Goal: Transaction & Acquisition: Purchase product/service

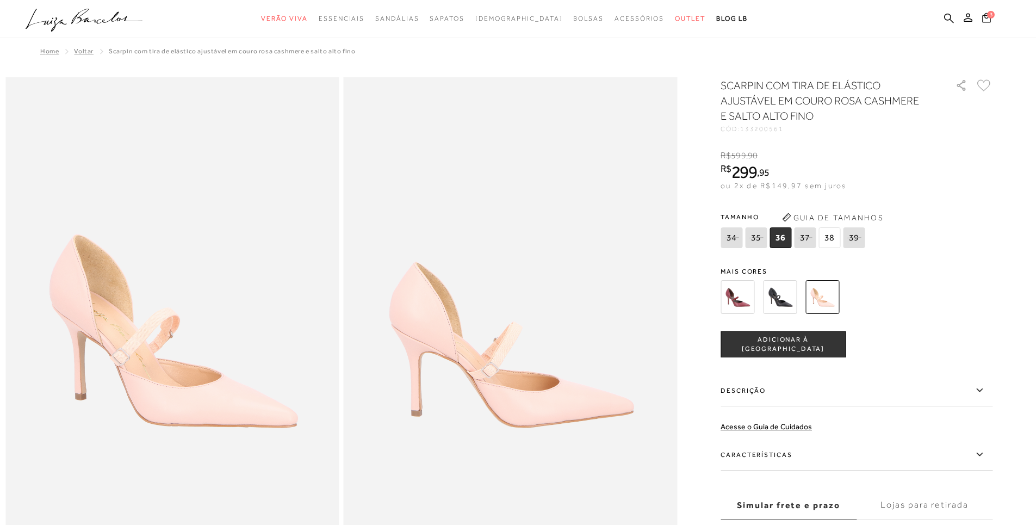
click at [984, 13] on icon at bounding box center [986, 18] width 9 height 10
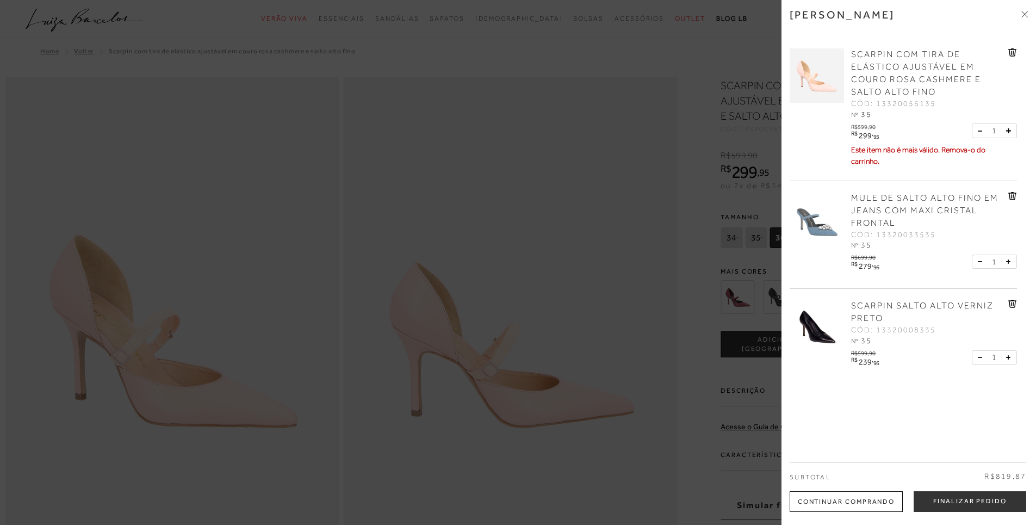
click at [1009, 57] on link at bounding box center [1013, 54] width 9 height 12
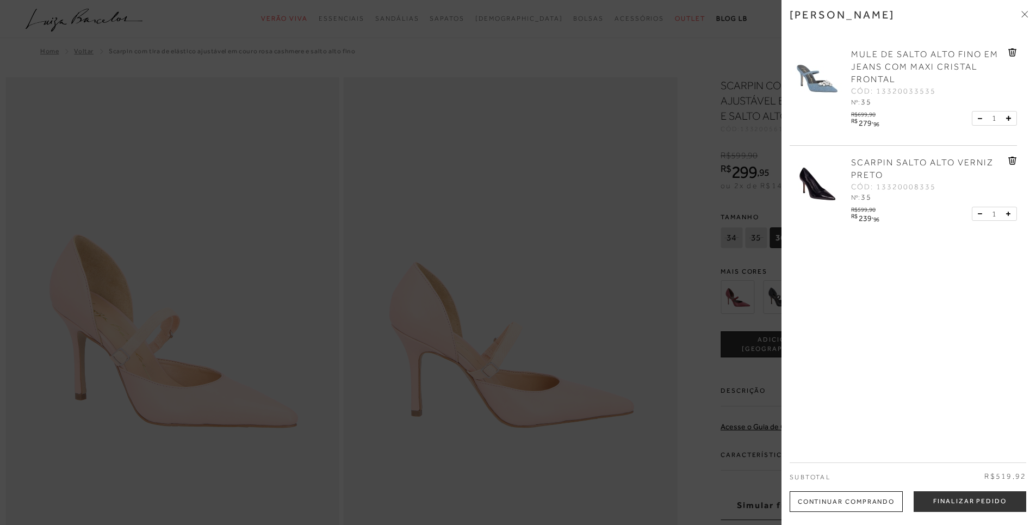
click at [1011, 54] on icon at bounding box center [1011, 53] width 1 height 4
drag, startPoint x: 1026, startPoint y: 14, endPoint x: 782, endPoint y: 12, distance: 243.7
click at [1004, 14] on div "[PERSON_NAME]" at bounding box center [909, 22] width 238 height 29
click at [1023, 13] on icon at bounding box center [1025, 14] width 7 height 7
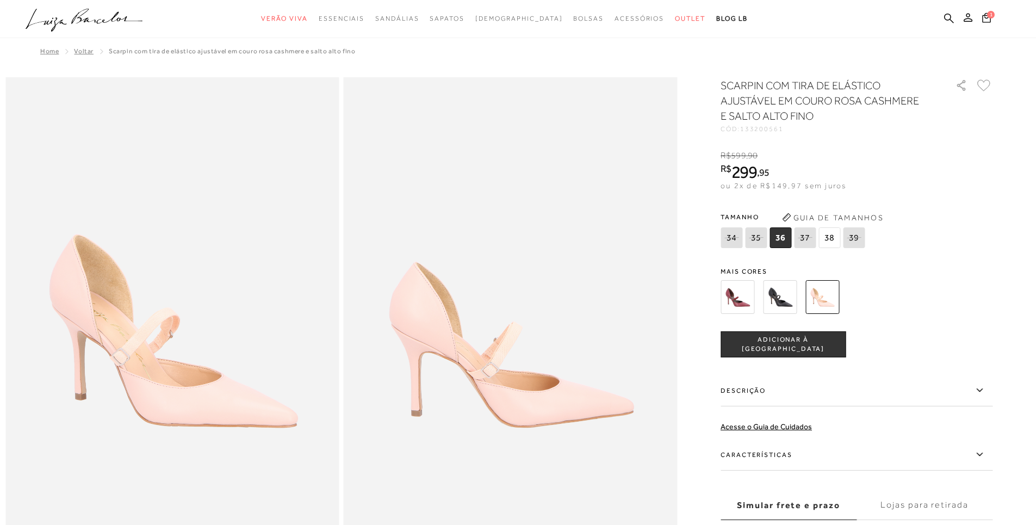
click at [741, 293] on img at bounding box center [738, 297] width 34 height 34
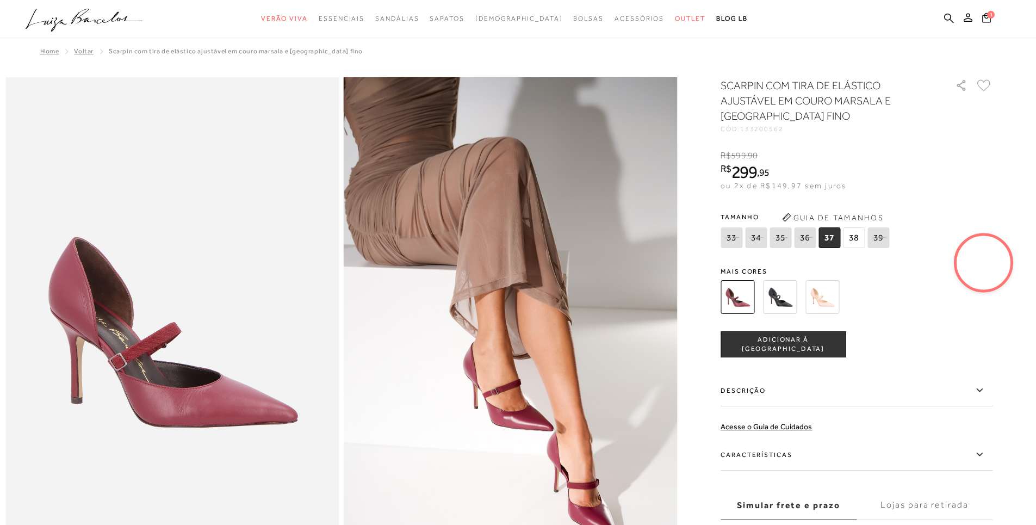
click at [772, 289] on img at bounding box center [780, 297] width 34 height 34
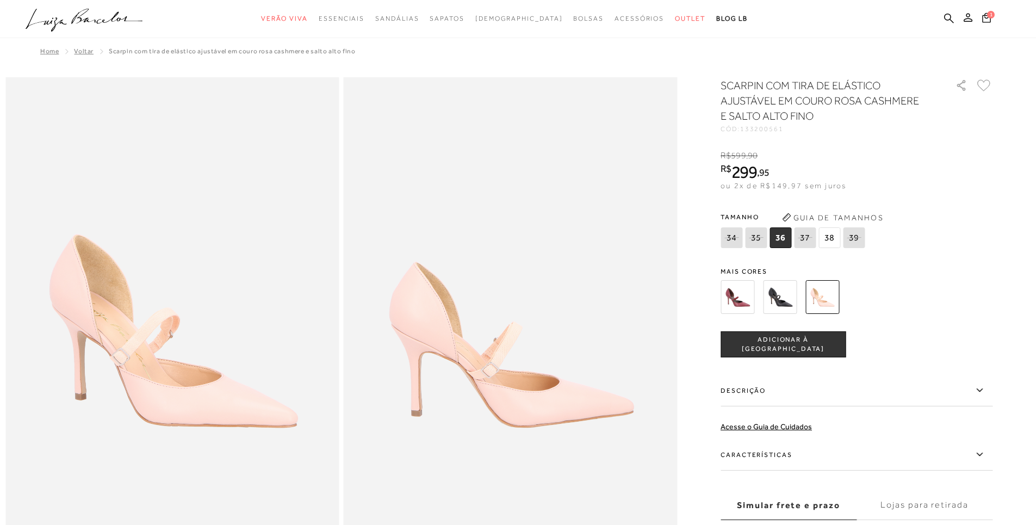
click at [45, 50] on span "Home" at bounding box center [49, 51] width 18 height 8
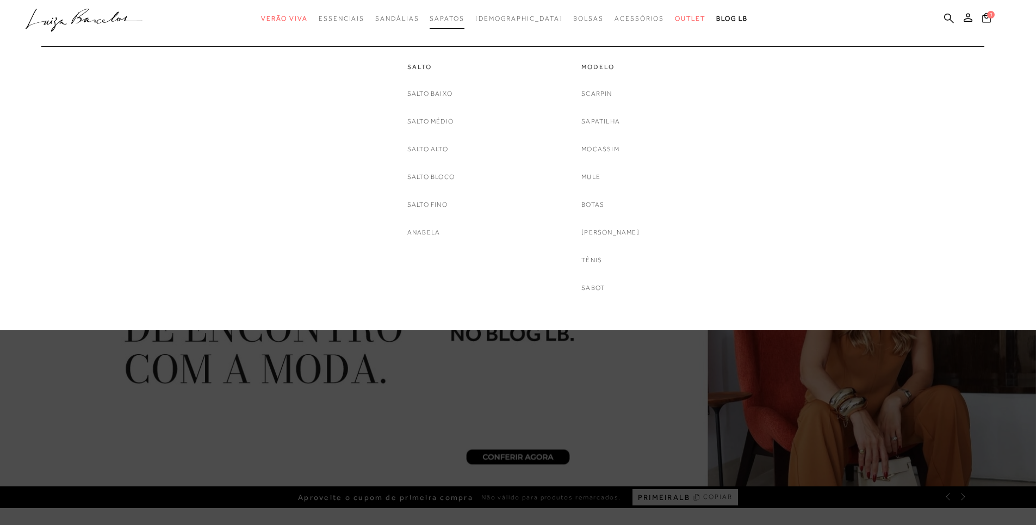
click at [464, 18] on span "Sapatos" at bounding box center [447, 19] width 34 height 8
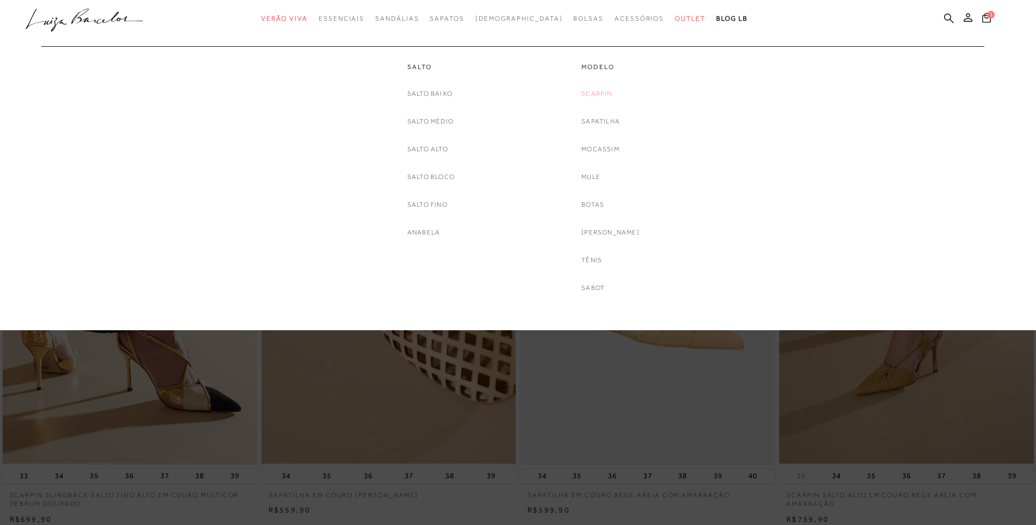
click at [608, 90] on link "Scarpin" at bounding box center [596, 93] width 30 height 11
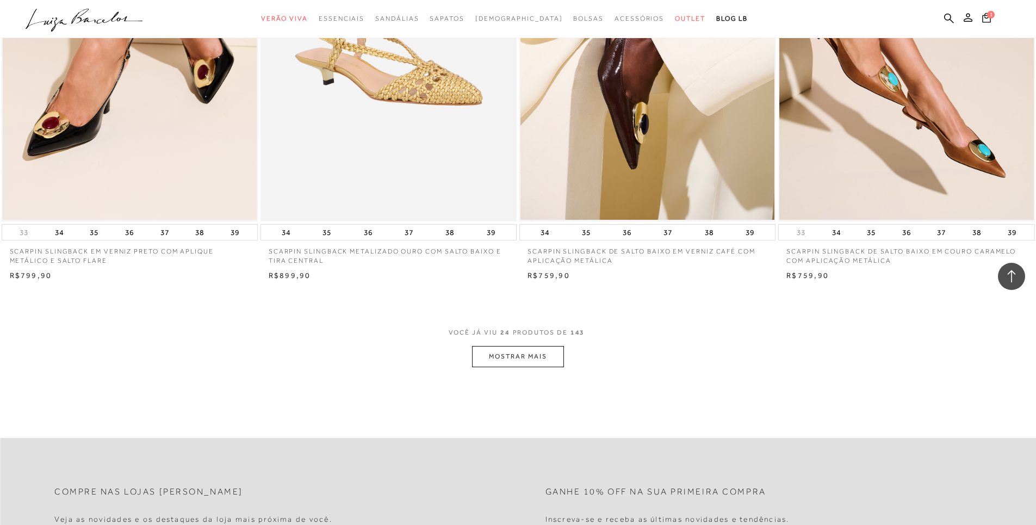
scroll to position [2665, 0]
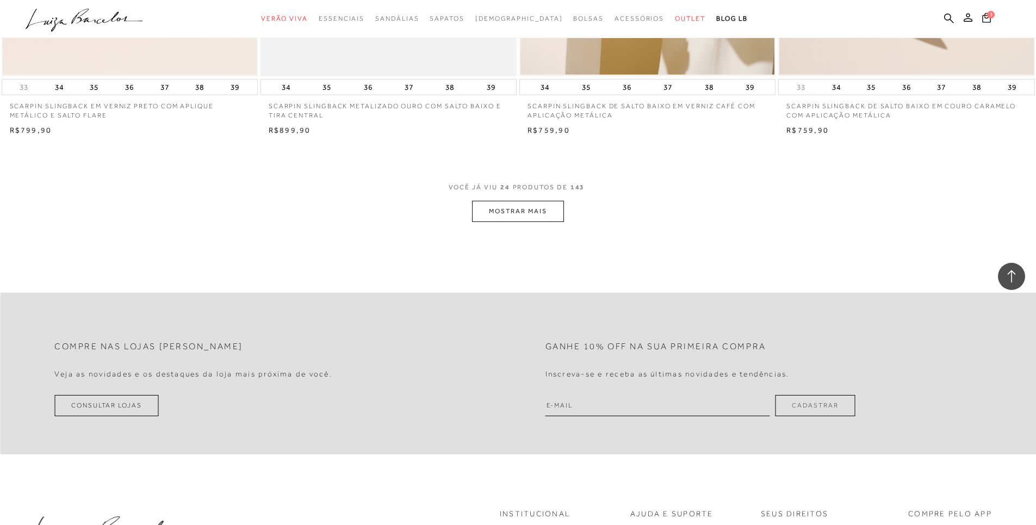
click at [510, 214] on button "MOSTRAR MAIS" at bounding box center [517, 211] width 91 height 21
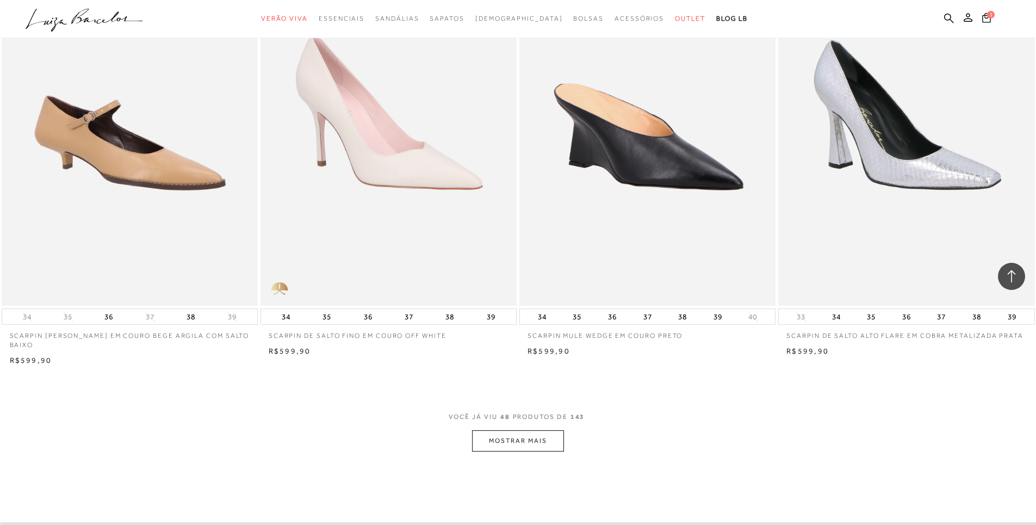
scroll to position [5385, 0]
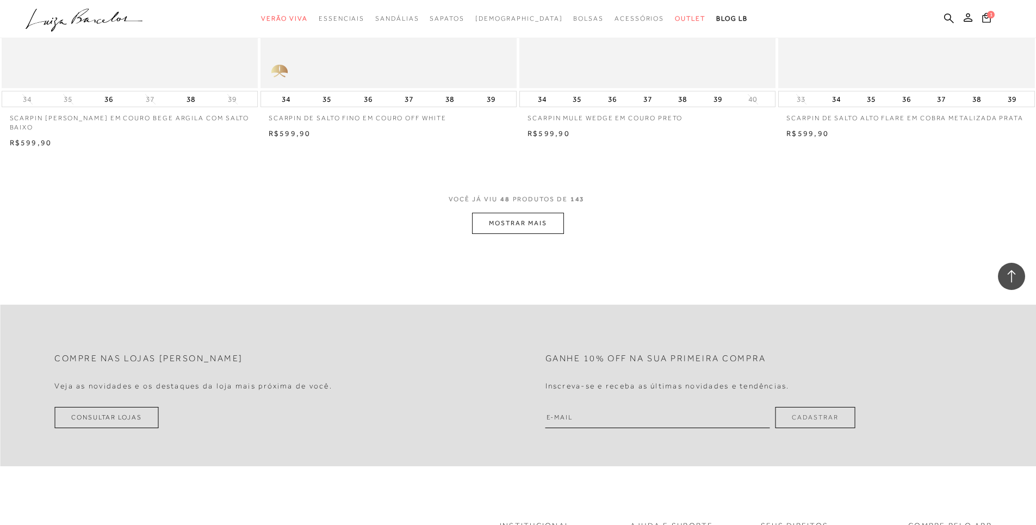
click at [529, 221] on button "MOSTRAR MAIS" at bounding box center [517, 223] width 91 height 21
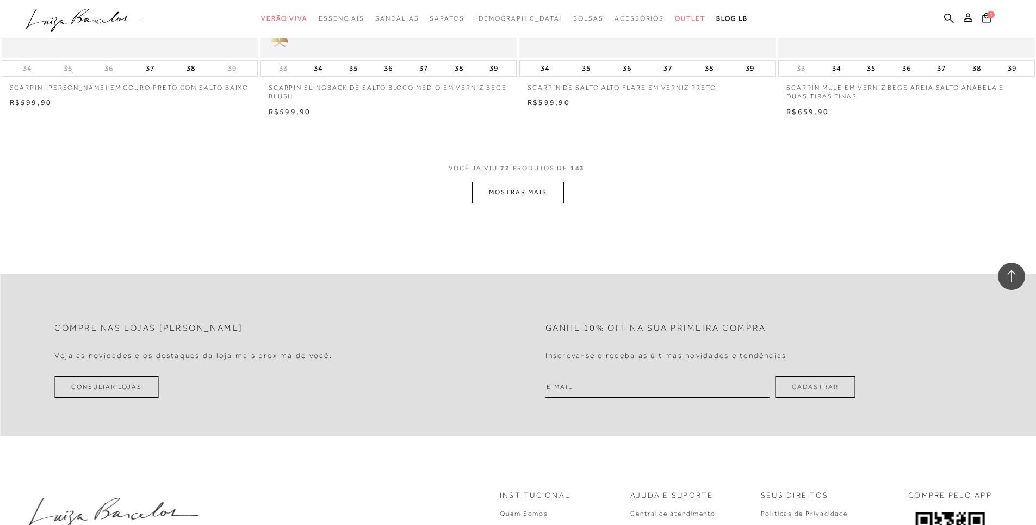
scroll to position [7887, 0]
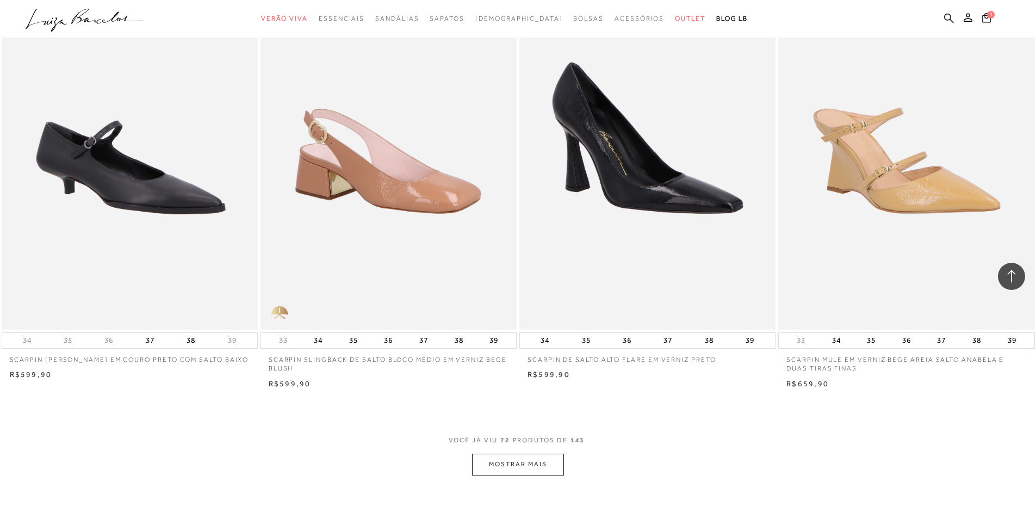
click at [522, 468] on button "MOSTRAR MAIS" at bounding box center [517, 464] width 91 height 21
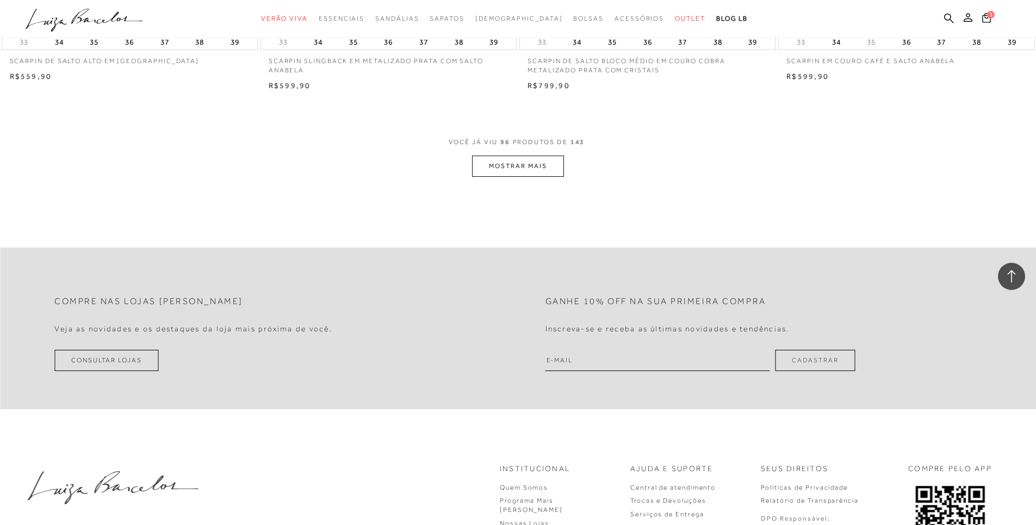
scroll to position [10934, 0]
click at [521, 168] on button "MOSTRAR MAIS" at bounding box center [517, 161] width 91 height 21
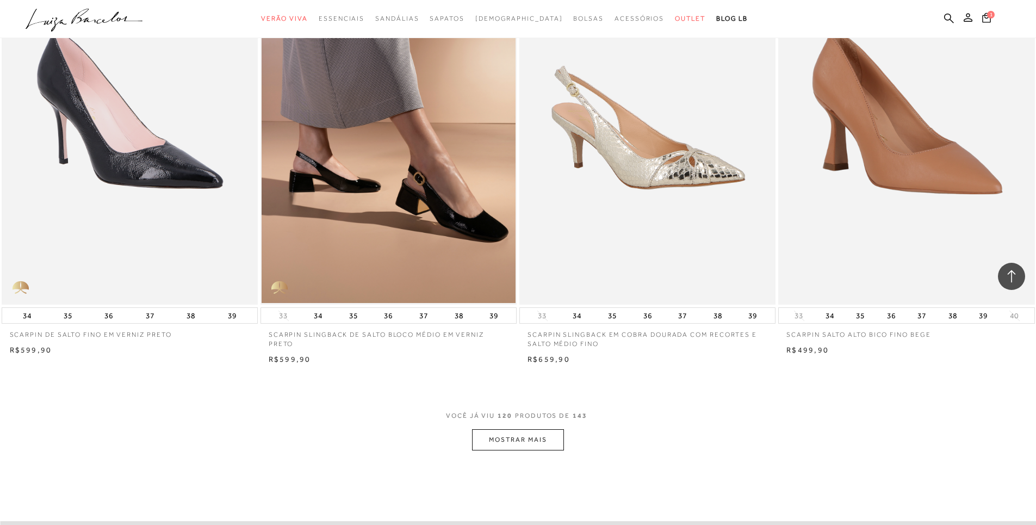
scroll to position [13599, 0]
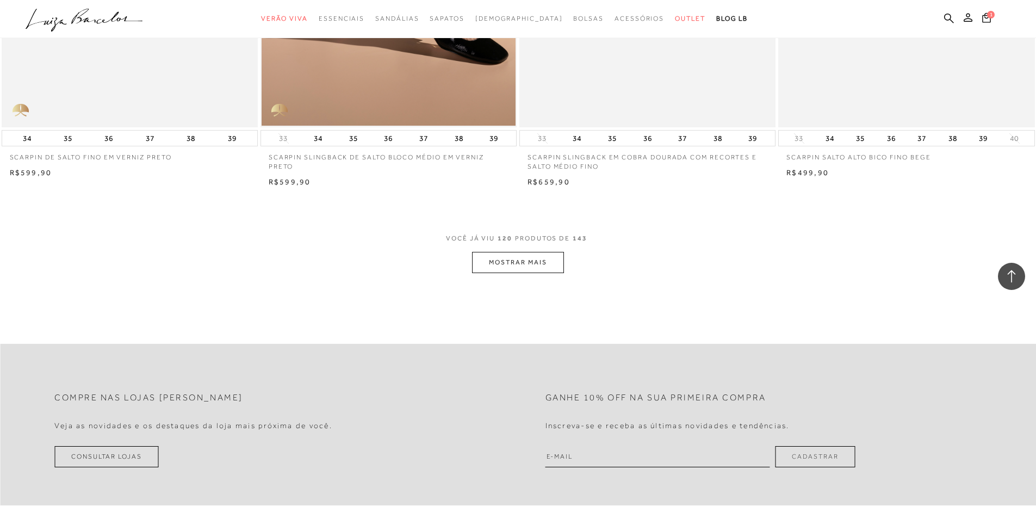
click at [524, 259] on button "MOSTRAR MAIS" at bounding box center [517, 262] width 91 height 21
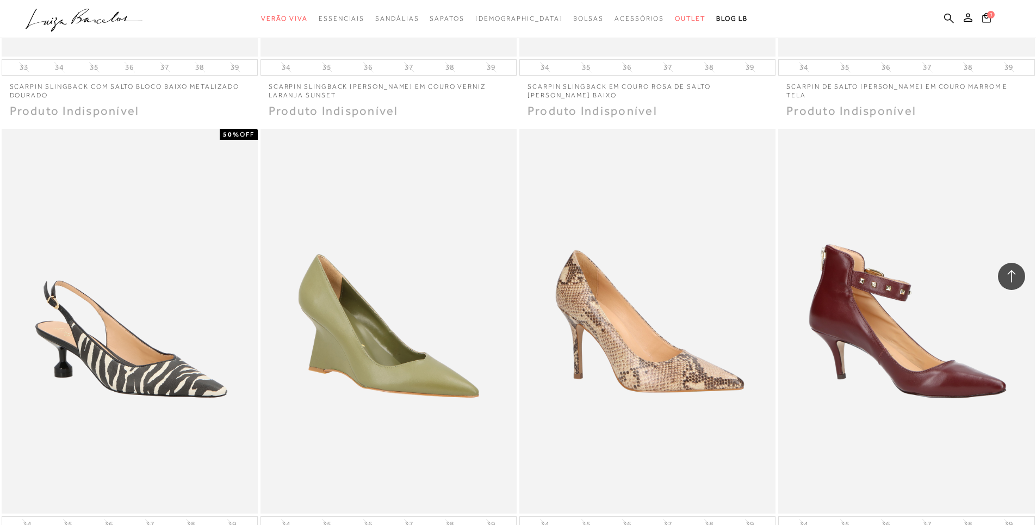
scroll to position [15122, 0]
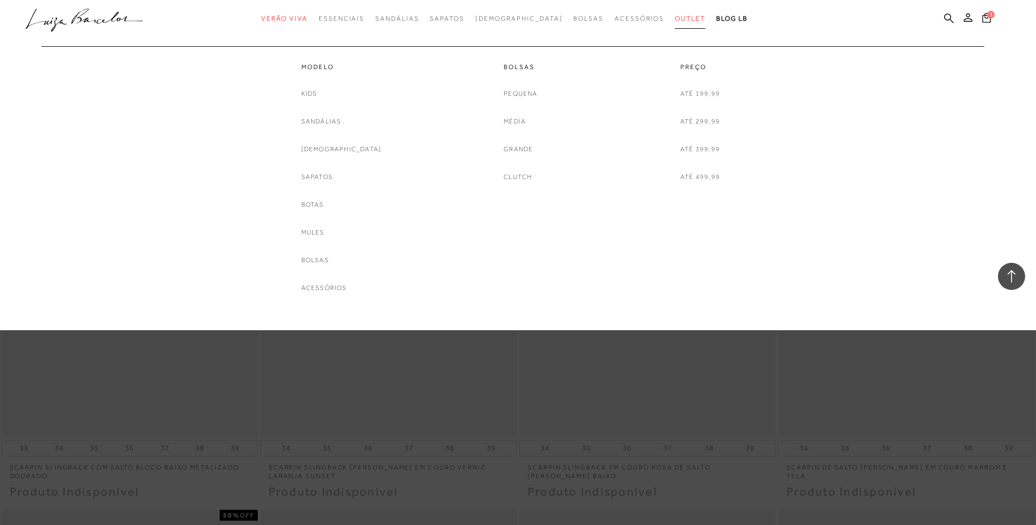
click at [675, 18] on span "Outlet" at bounding box center [690, 19] width 30 height 8
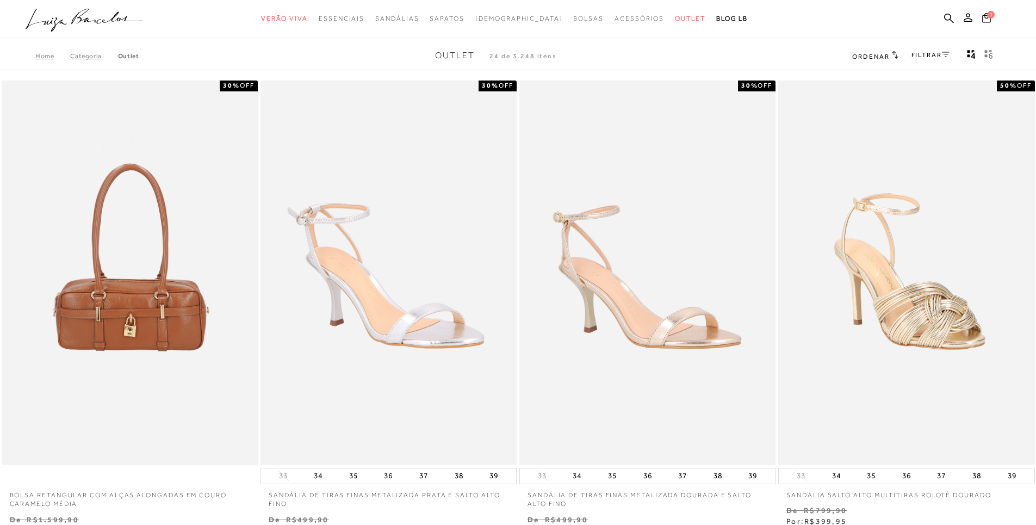
click at [86, 55] on link "Categoria" at bounding box center [93, 56] width 47 height 8
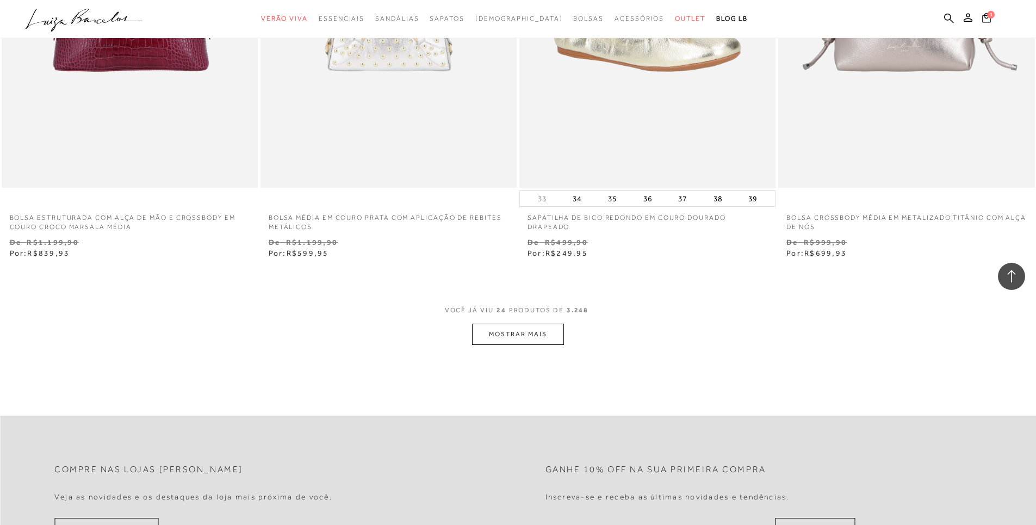
scroll to position [2883, 0]
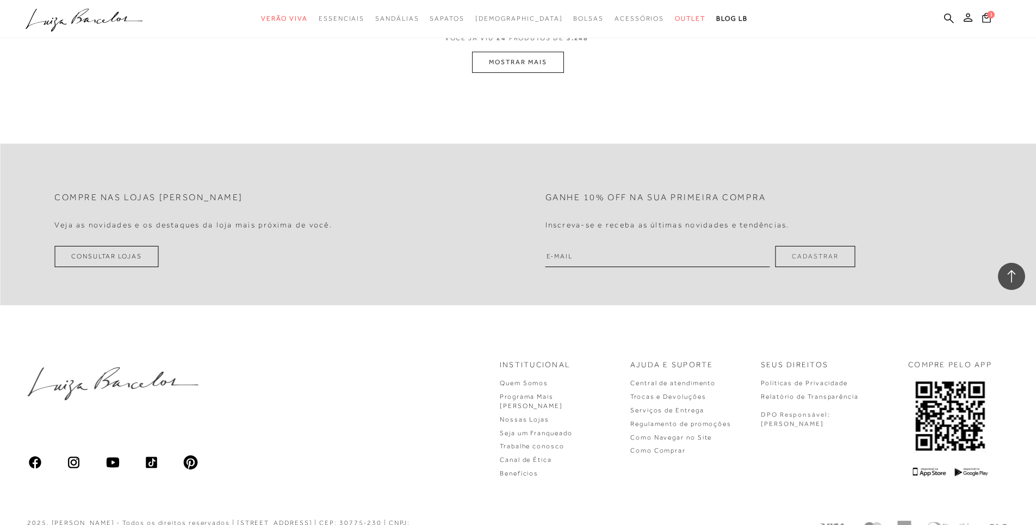
click at [499, 58] on button "MOSTRAR MAIS" at bounding box center [517, 62] width 91 height 21
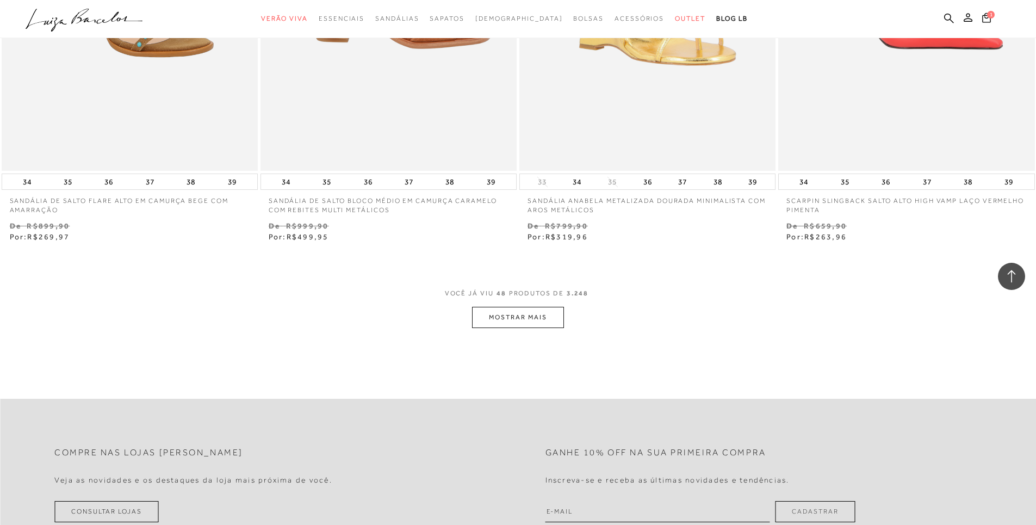
scroll to position [5435, 0]
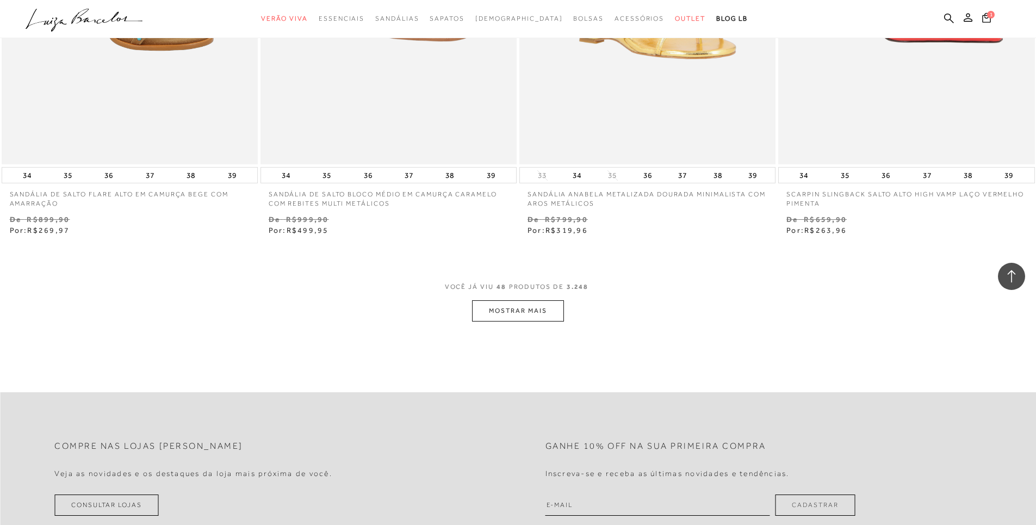
click at [523, 309] on button "MOSTRAR MAIS" at bounding box center [517, 310] width 91 height 21
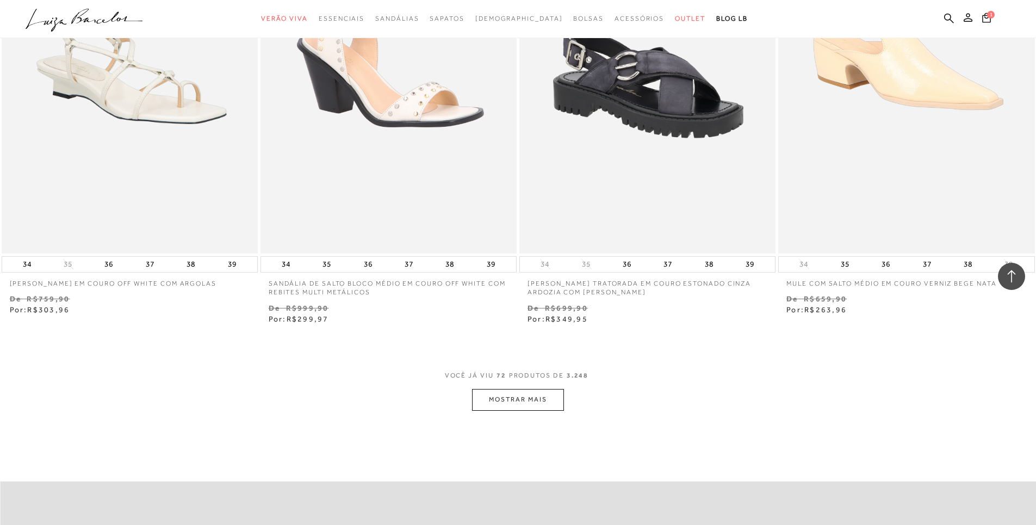
scroll to position [8155, 0]
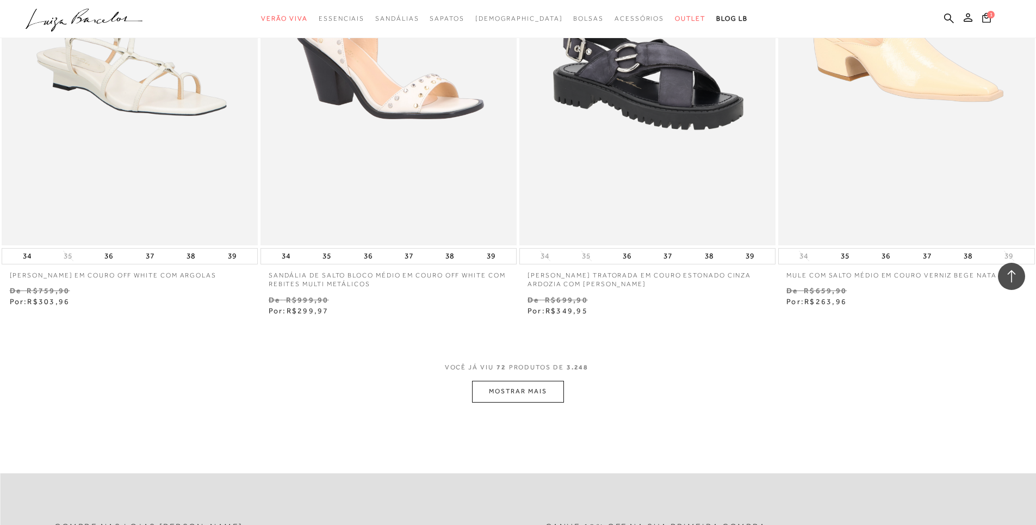
click at [530, 396] on button "MOSTRAR MAIS" at bounding box center [517, 391] width 91 height 21
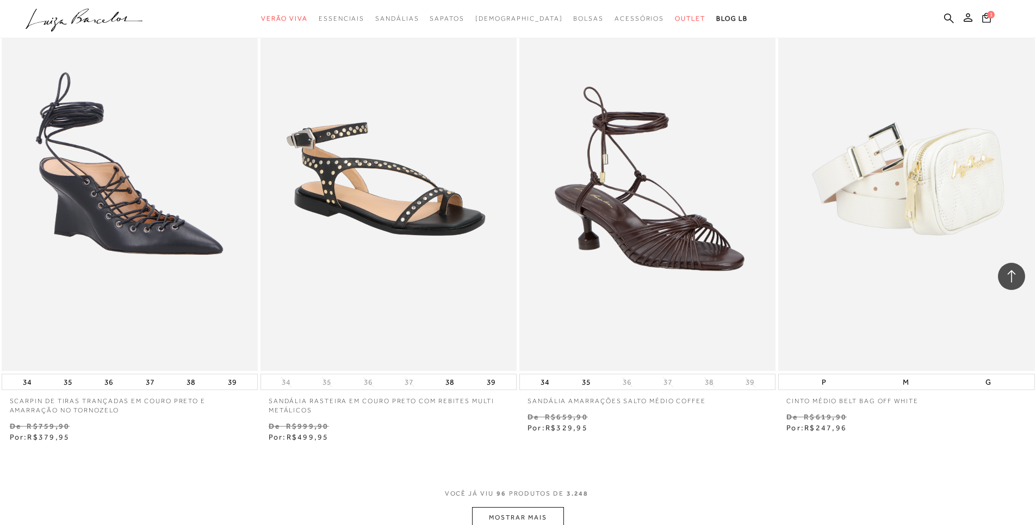
scroll to position [11092, 0]
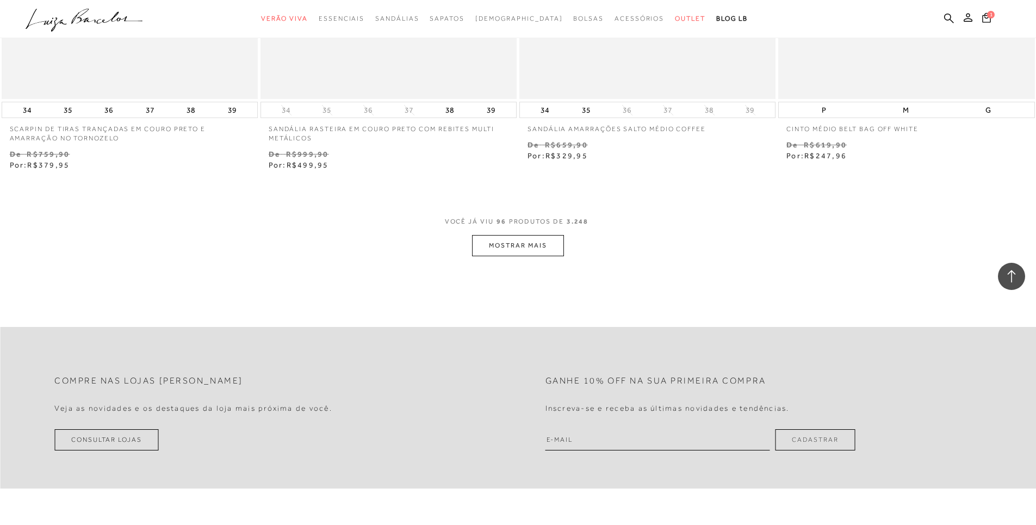
click at [502, 250] on button "MOSTRAR MAIS" at bounding box center [517, 245] width 91 height 21
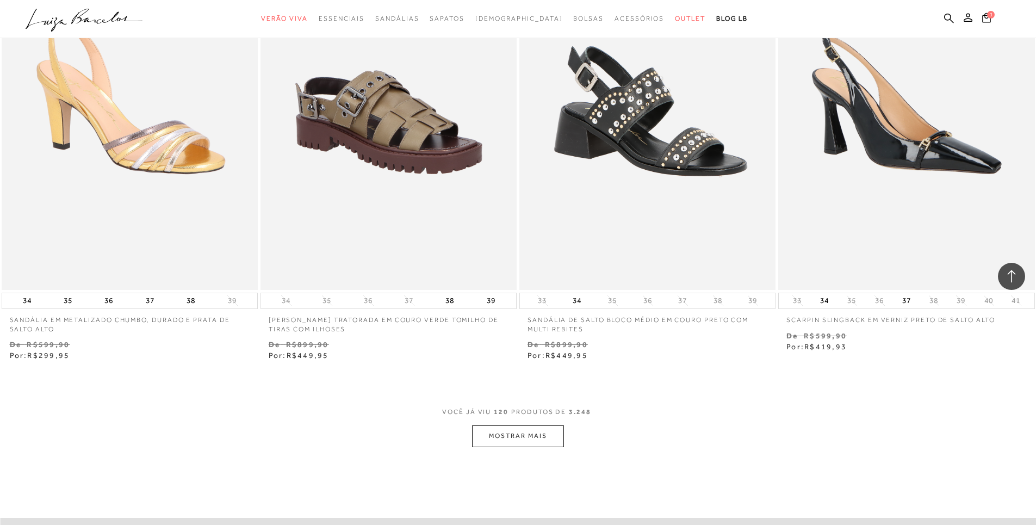
scroll to position [13866, 0]
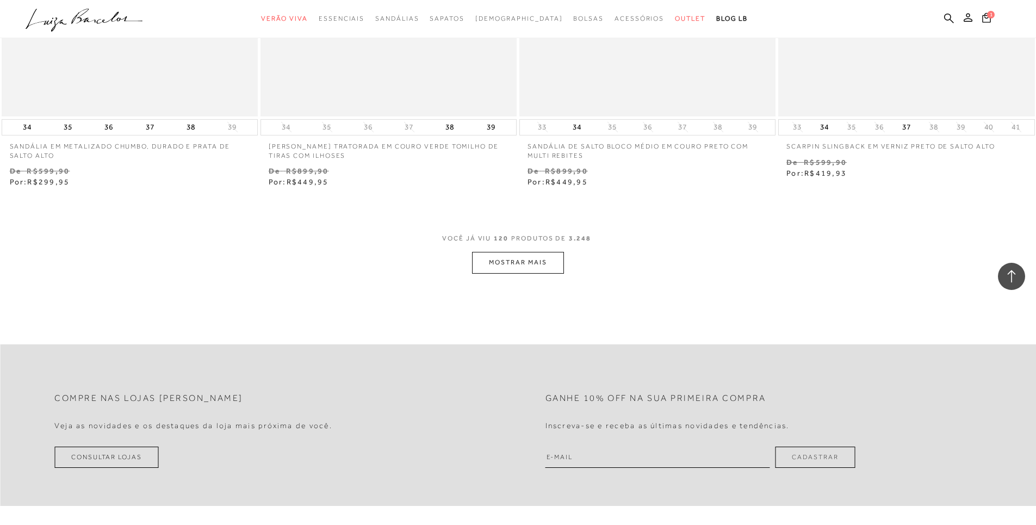
click at [496, 261] on button "MOSTRAR MAIS" at bounding box center [517, 262] width 91 height 21
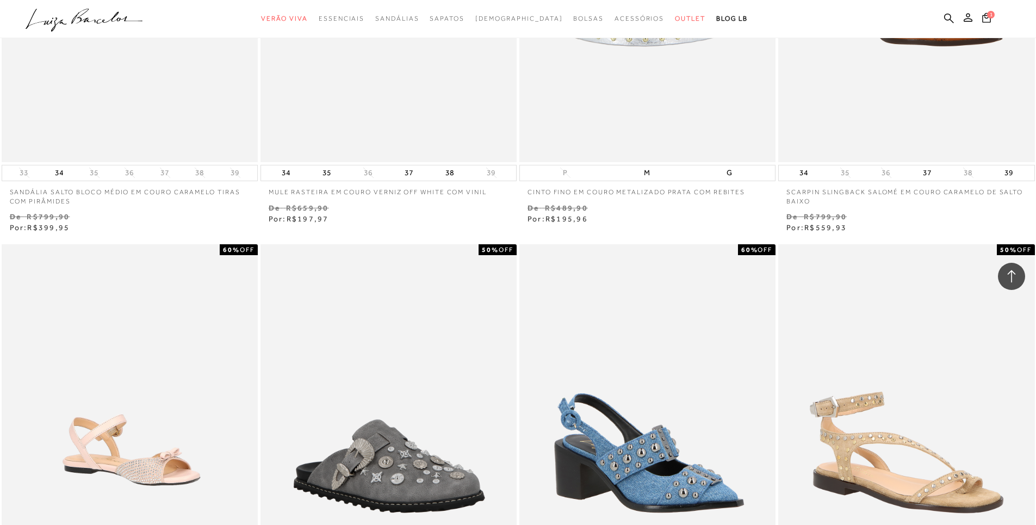
scroll to position [21155, 0]
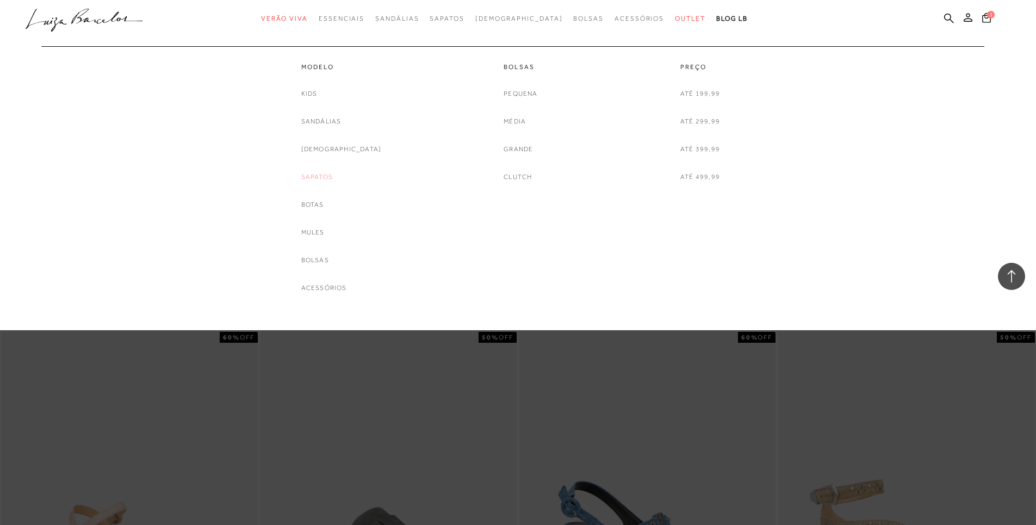
click at [333, 178] on link "Sapatos" at bounding box center [317, 176] width 32 height 11
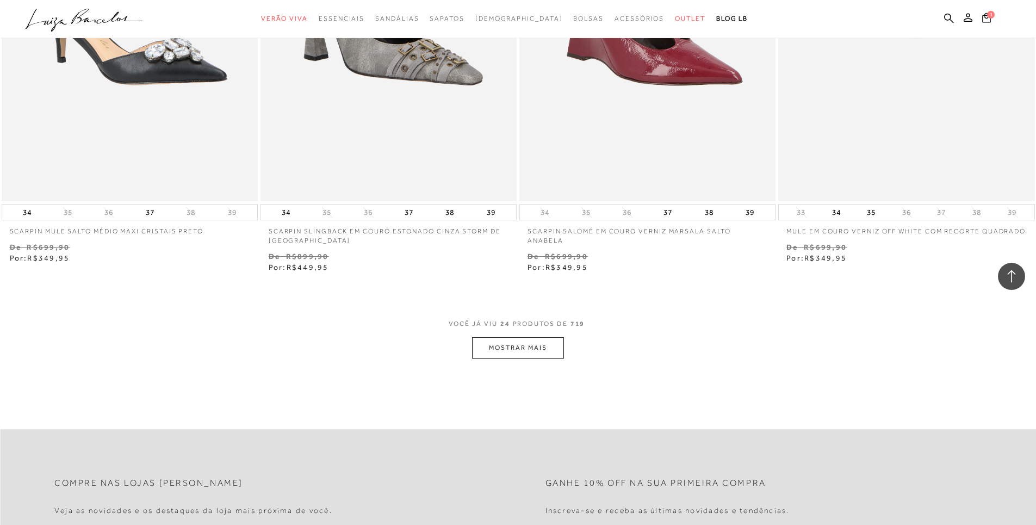
scroll to position [2611, 0]
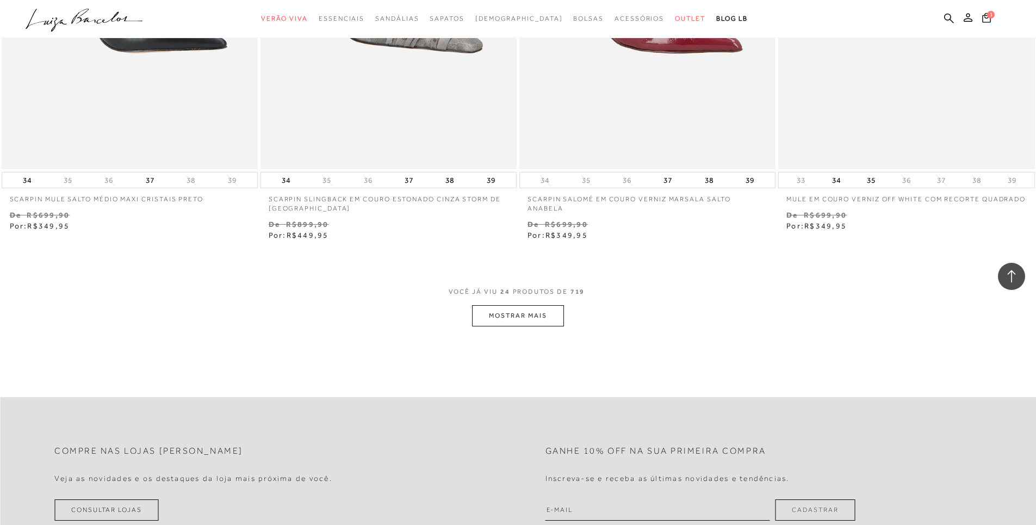
click at [512, 317] on button "MOSTRAR MAIS" at bounding box center [517, 315] width 91 height 21
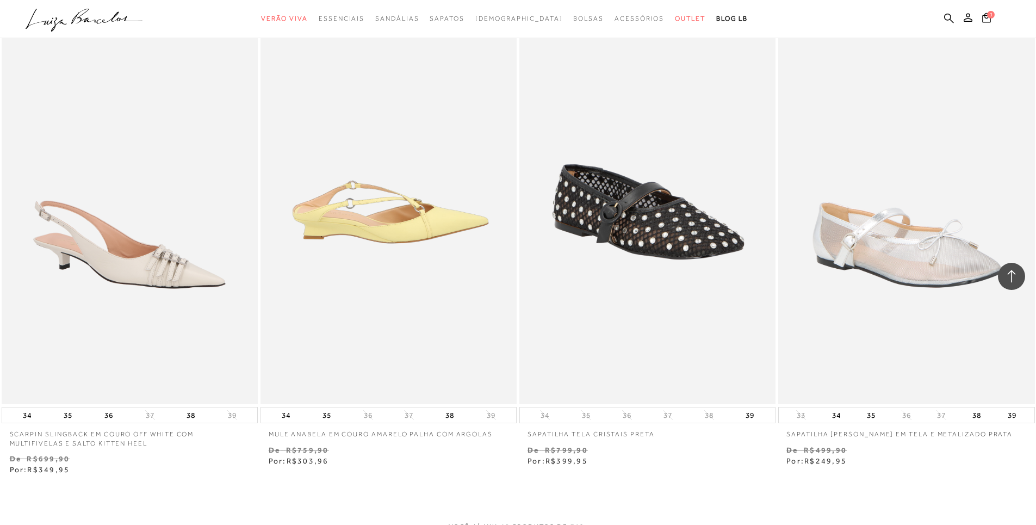
scroll to position [5440, 0]
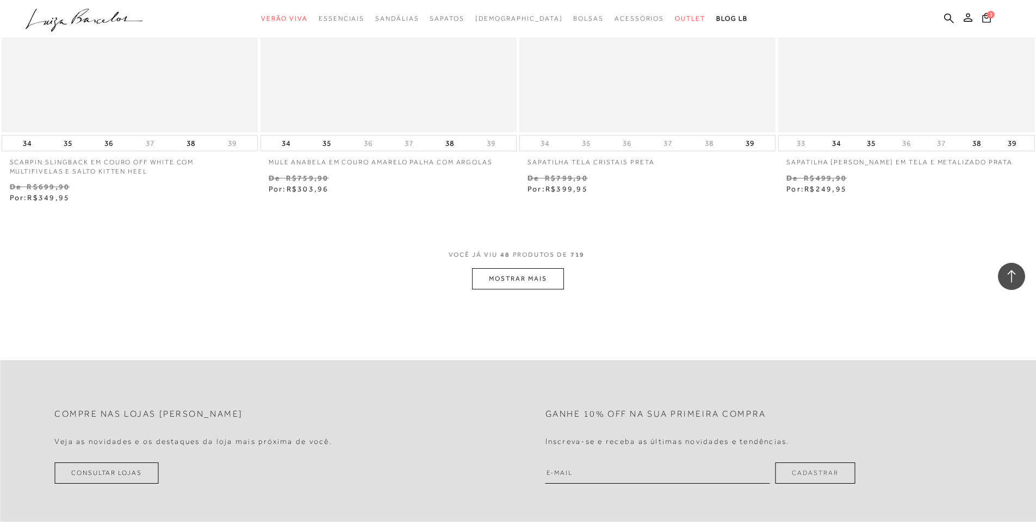
click at [506, 275] on button "MOSTRAR MAIS" at bounding box center [517, 278] width 91 height 21
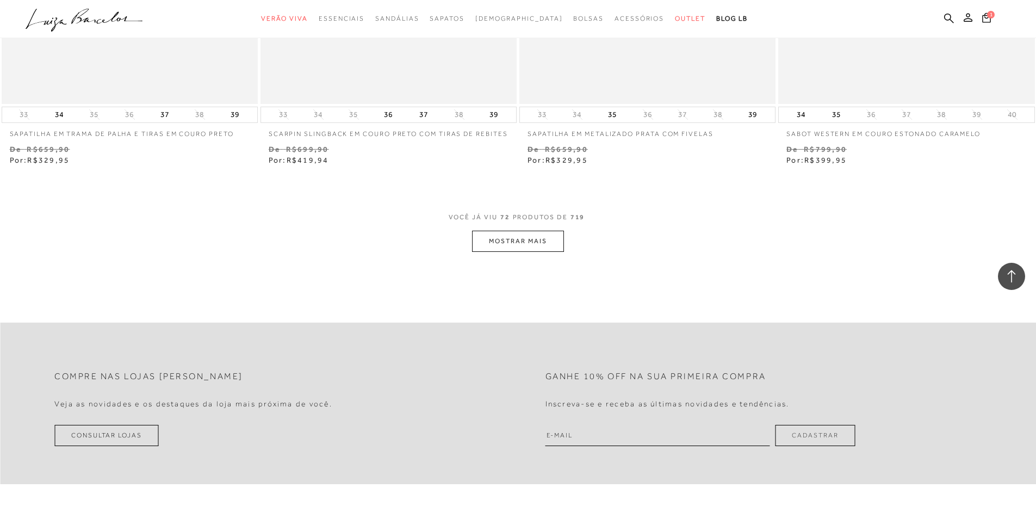
scroll to position [8159, 0]
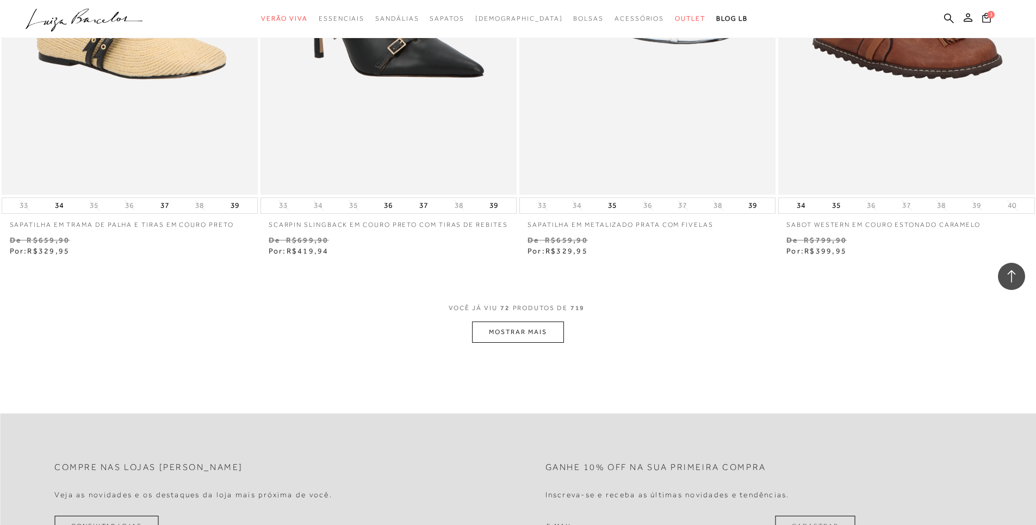
click at [499, 335] on button "MOSTRAR MAIS" at bounding box center [517, 331] width 91 height 21
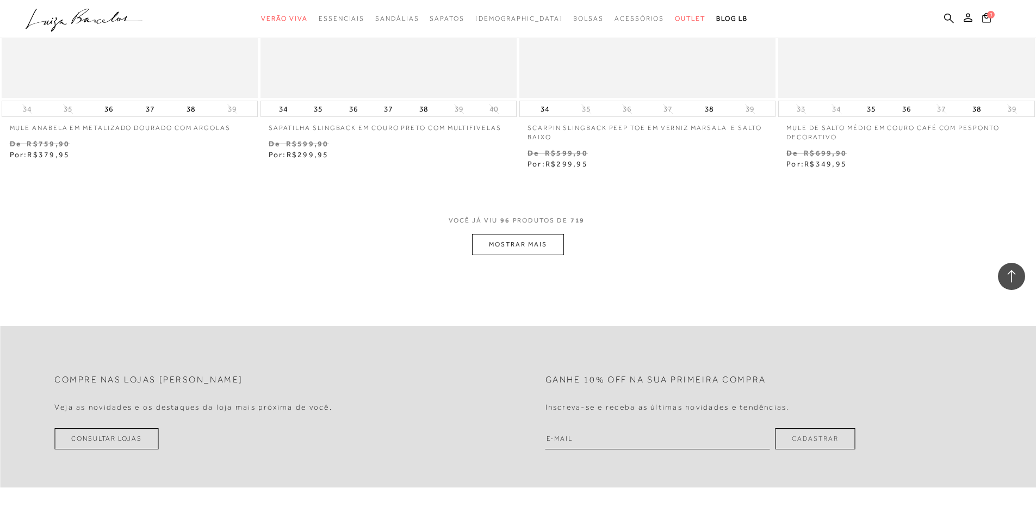
scroll to position [10988, 0]
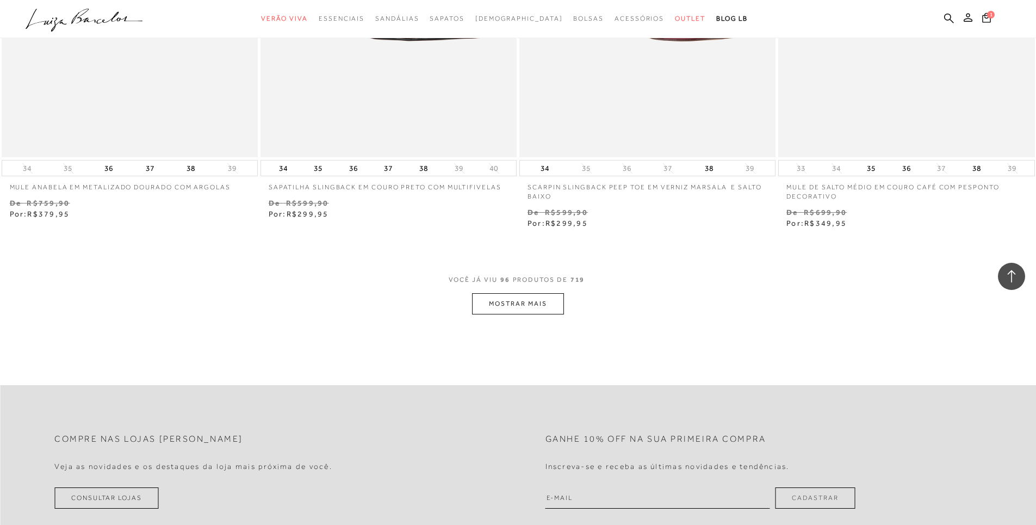
click at [536, 302] on button "MOSTRAR MAIS" at bounding box center [517, 303] width 91 height 21
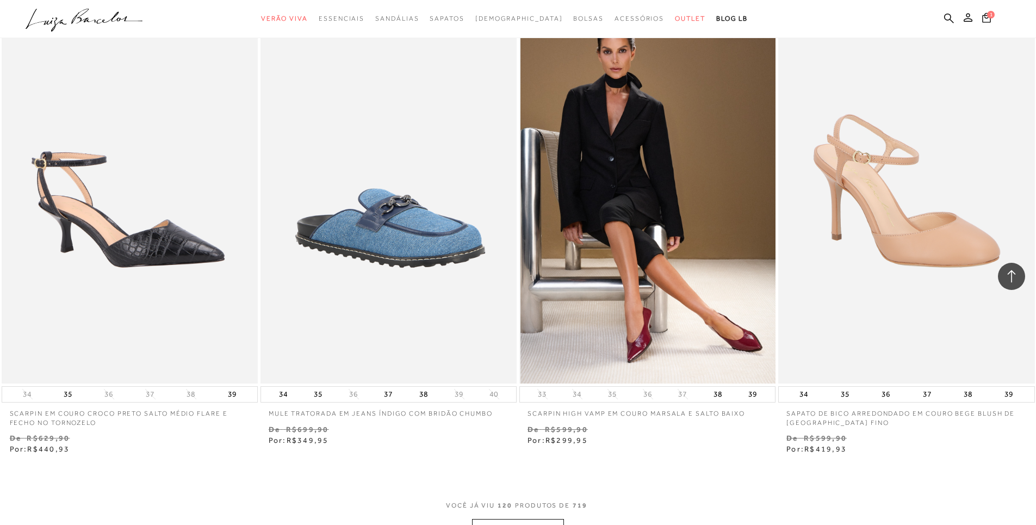
scroll to position [13653, 0]
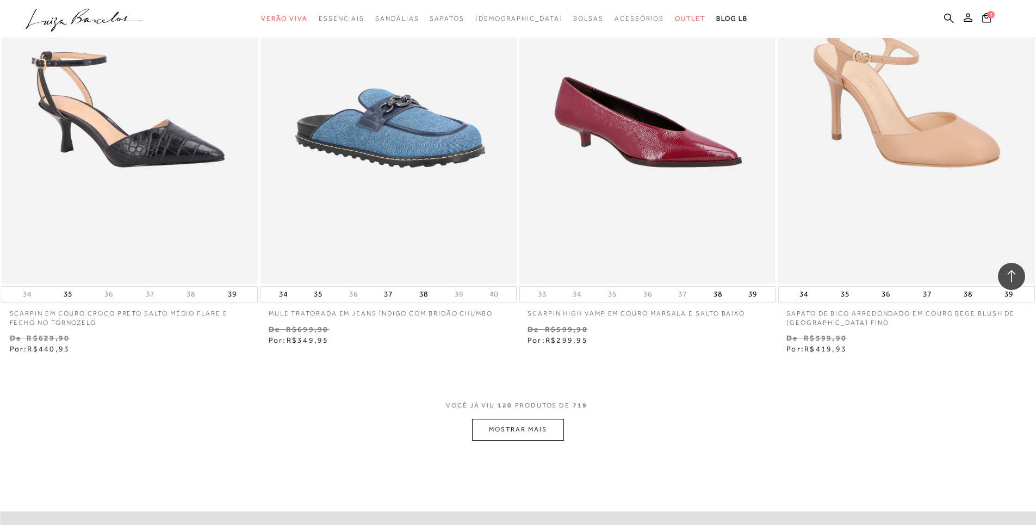
click at [520, 432] on button "MOSTRAR MAIS" at bounding box center [517, 429] width 91 height 21
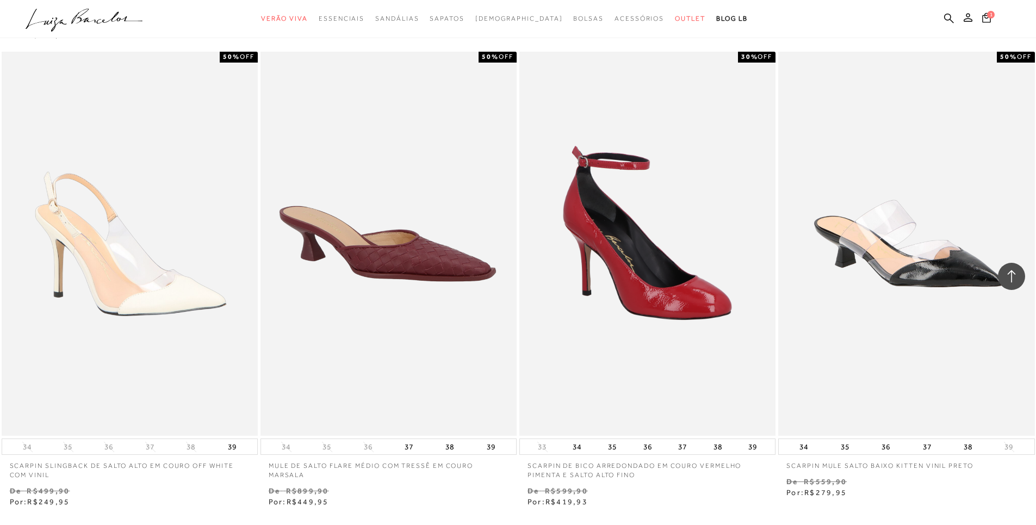
scroll to position [16020, 0]
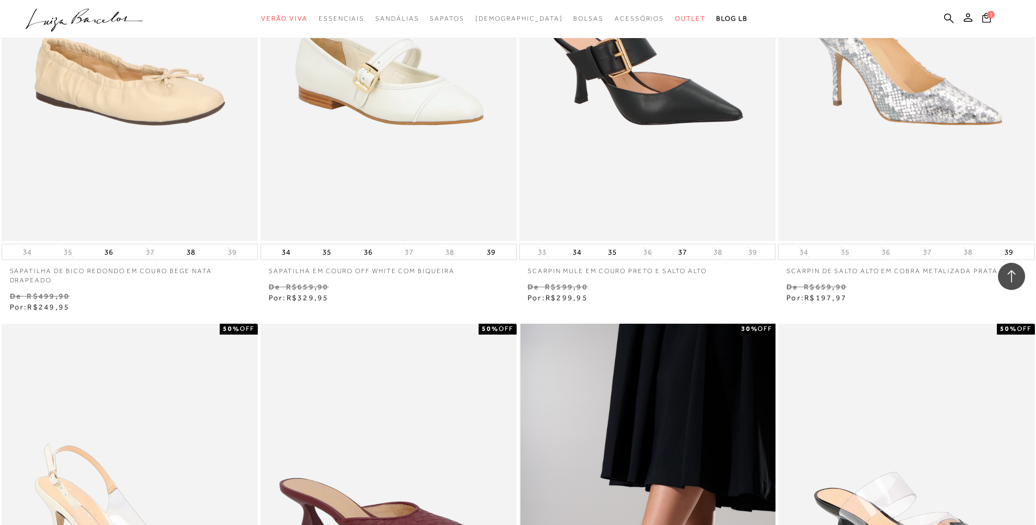
click at [618, 443] on img at bounding box center [648, 516] width 255 height 385
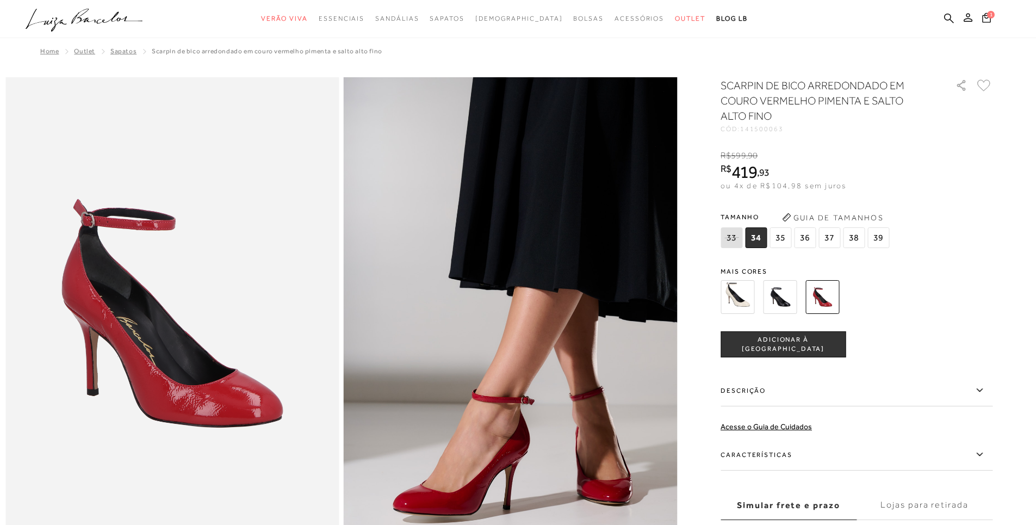
click at [791, 244] on span "35" at bounding box center [781, 237] width 22 height 21
click at [793, 348] on span "ADICIONAR À [GEOGRAPHIC_DATA]" at bounding box center [783, 344] width 124 height 19
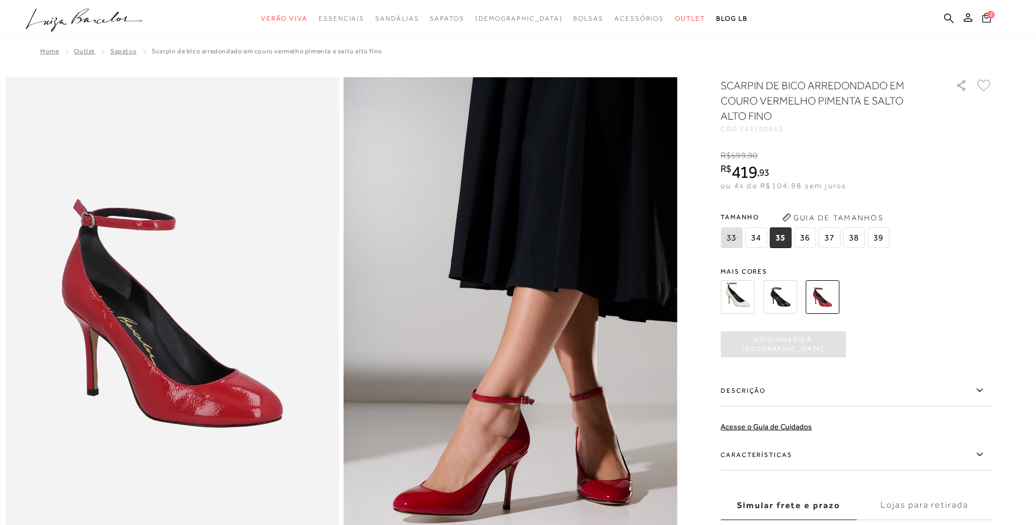
click at [989, 18] on span "2" at bounding box center [991, 13] width 9 height 9
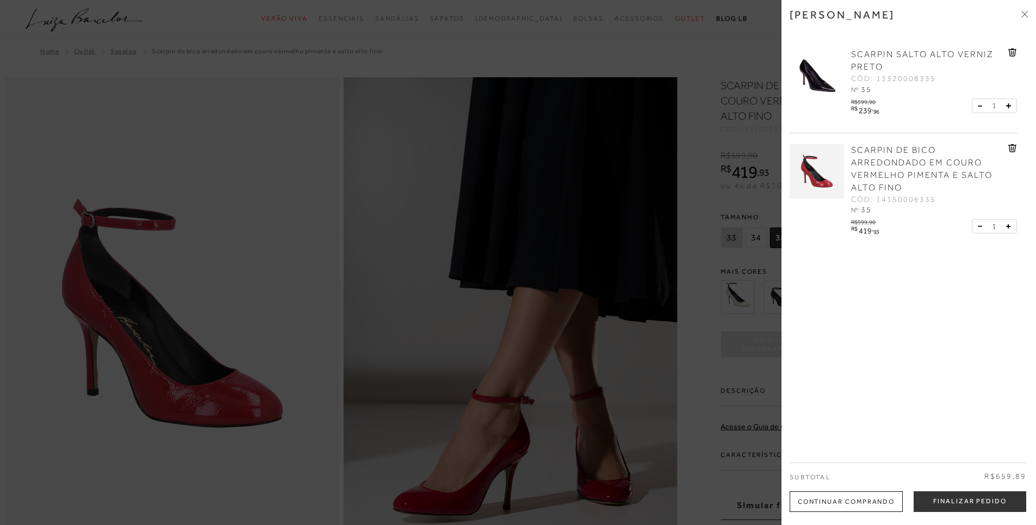
click at [504, 29] on div at bounding box center [518, 262] width 1036 height 525
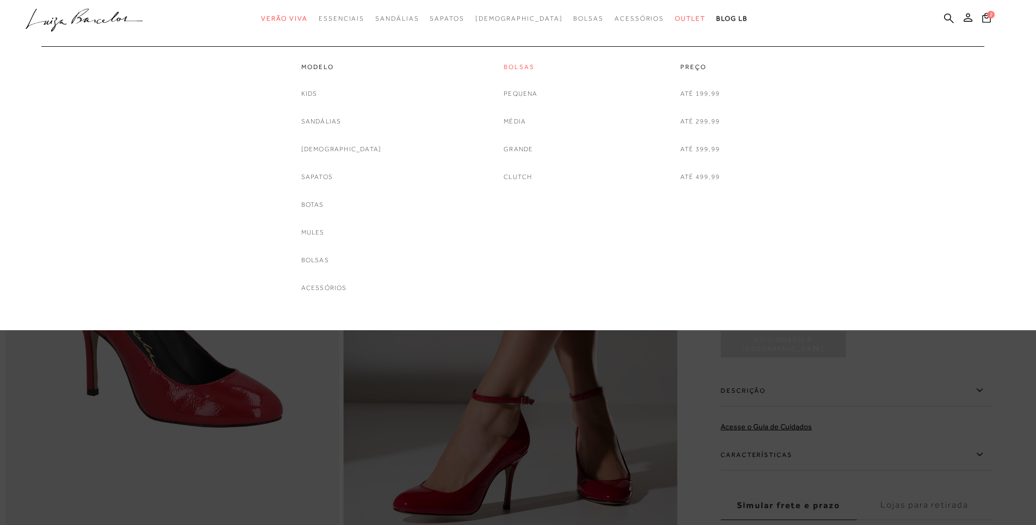
click at [525, 67] on link "Bolsas" at bounding box center [521, 67] width 34 height 9
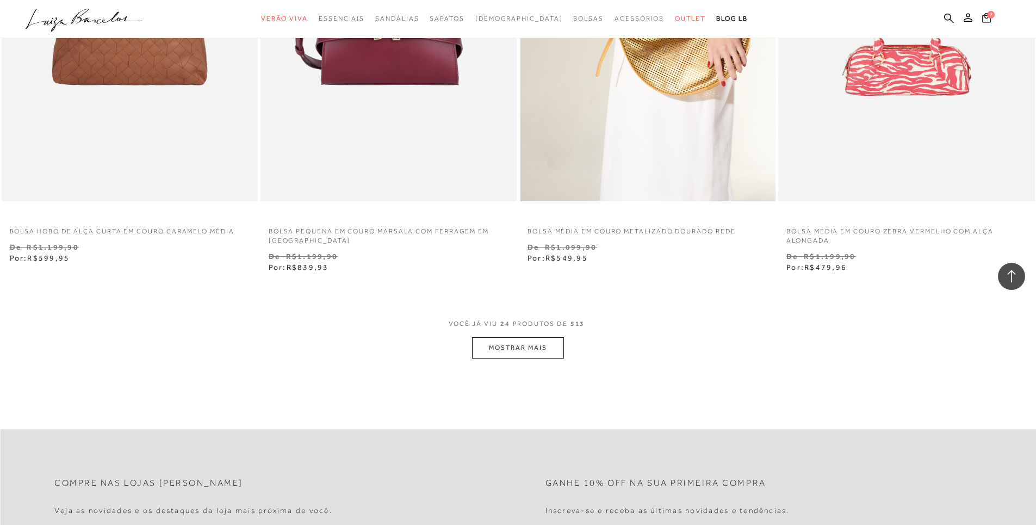
scroll to position [2665, 0]
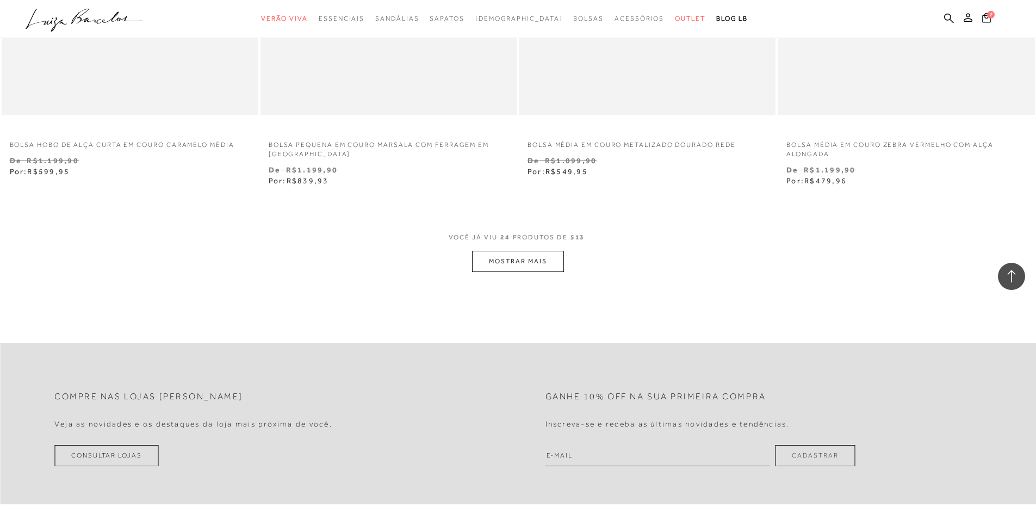
click at [512, 260] on button "MOSTRAR MAIS" at bounding box center [517, 261] width 91 height 21
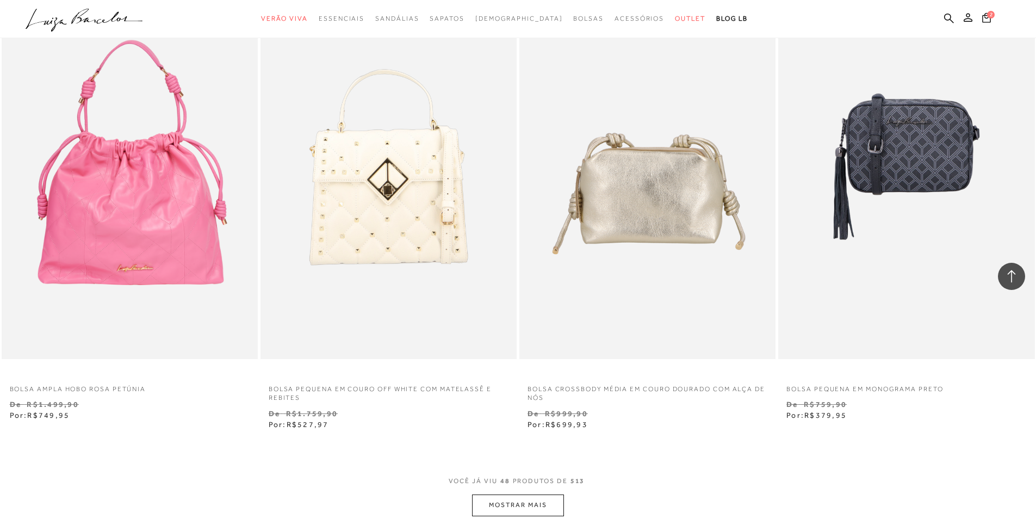
scroll to position [5494, 0]
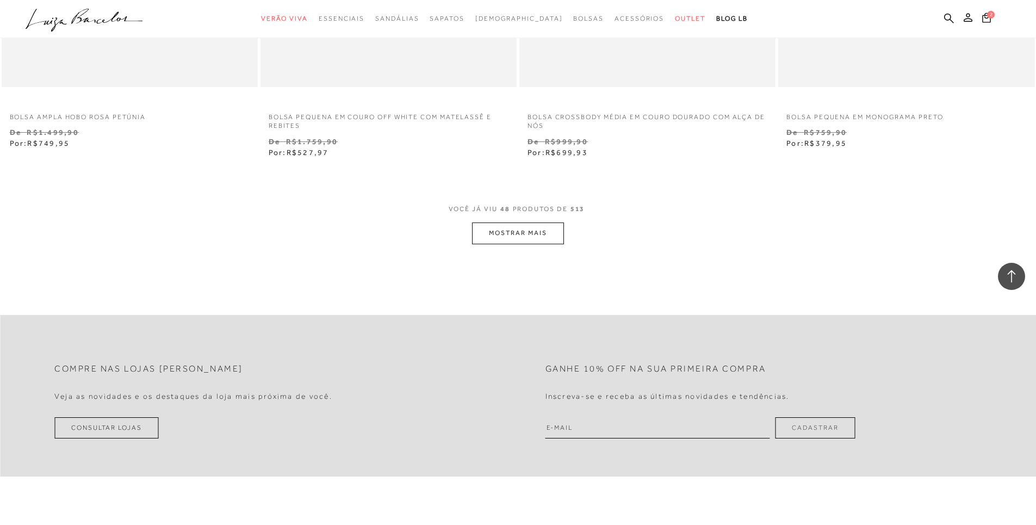
click at [523, 233] on button "MOSTRAR MAIS" at bounding box center [517, 232] width 91 height 21
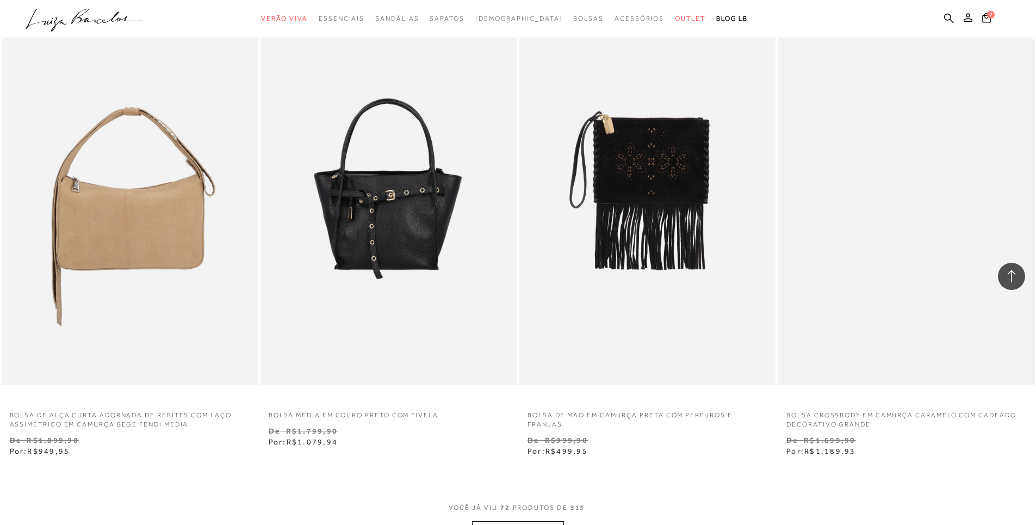
scroll to position [8105, 0]
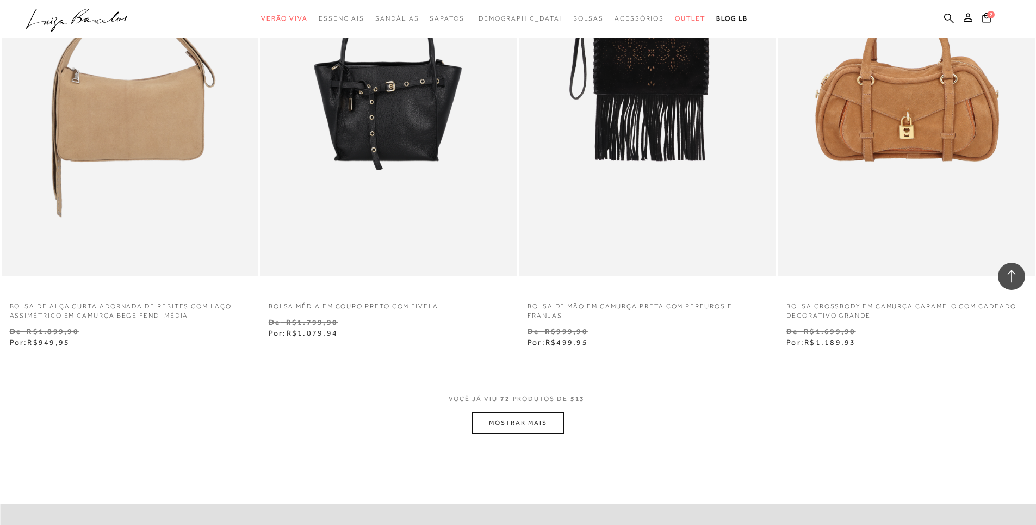
click at [519, 422] on button "MOSTRAR MAIS" at bounding box center [517, 422] width 91 height 21
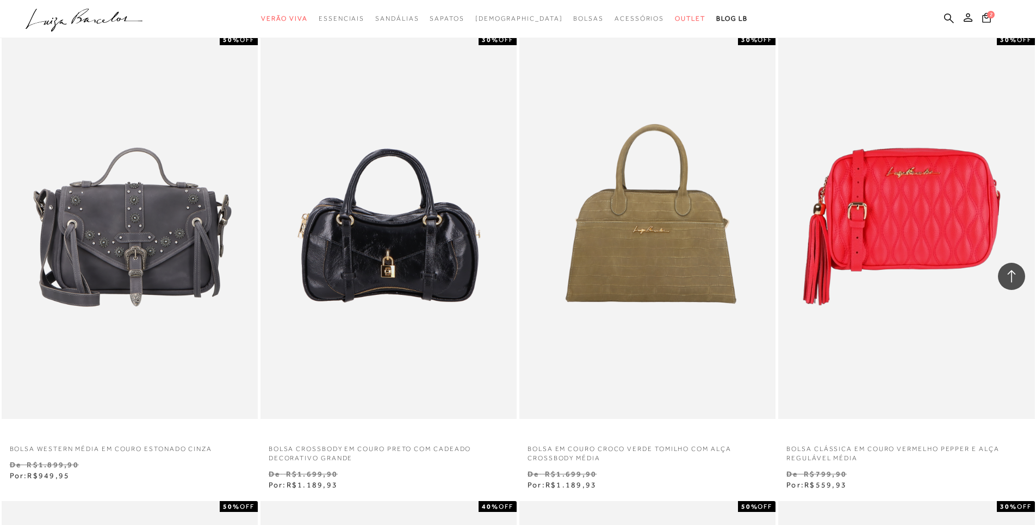
scroll to position [7507, 0]
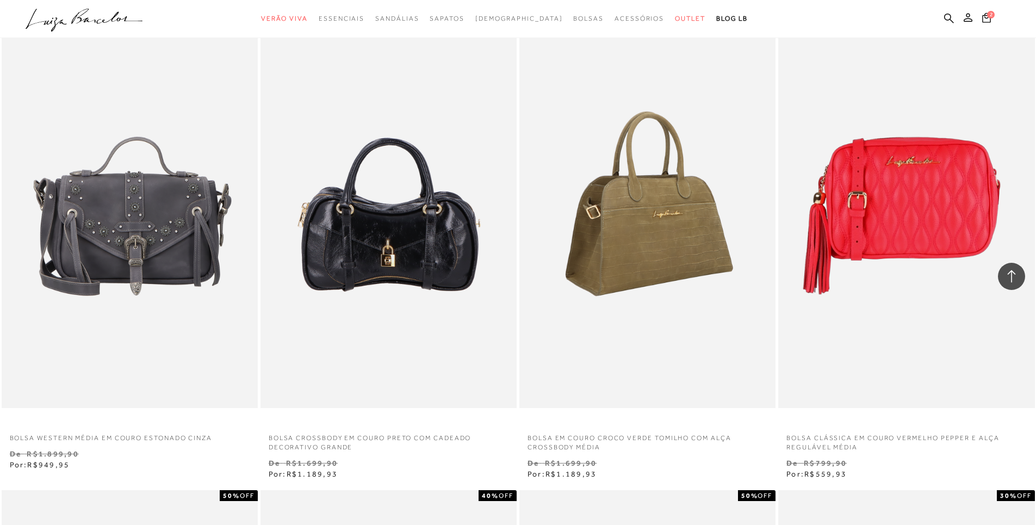
click at [652, 219] on img at bounding box center [648, 215] width 255 height 385
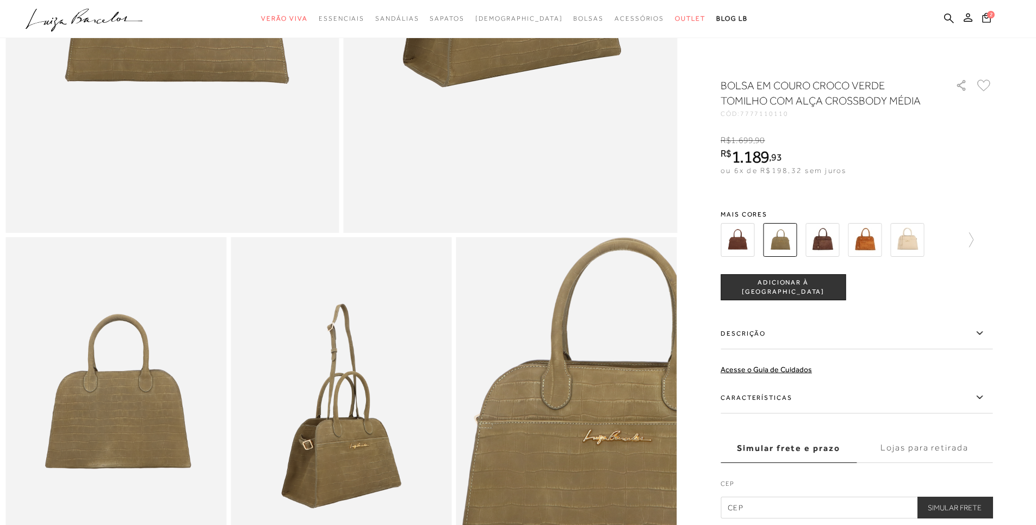
scroll to position [326, 0]
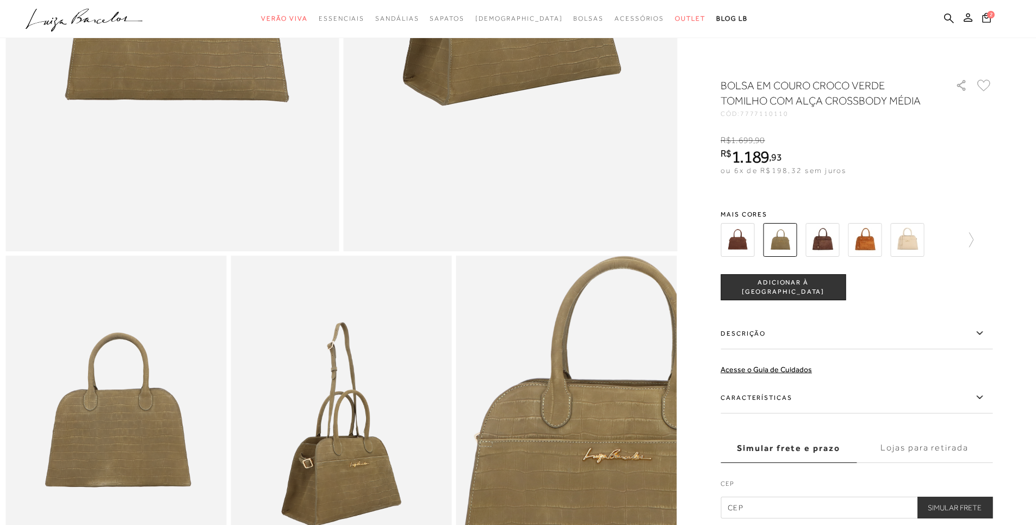
click at [833, 242] on img at bounding box center [823, 240] width 34 height 34
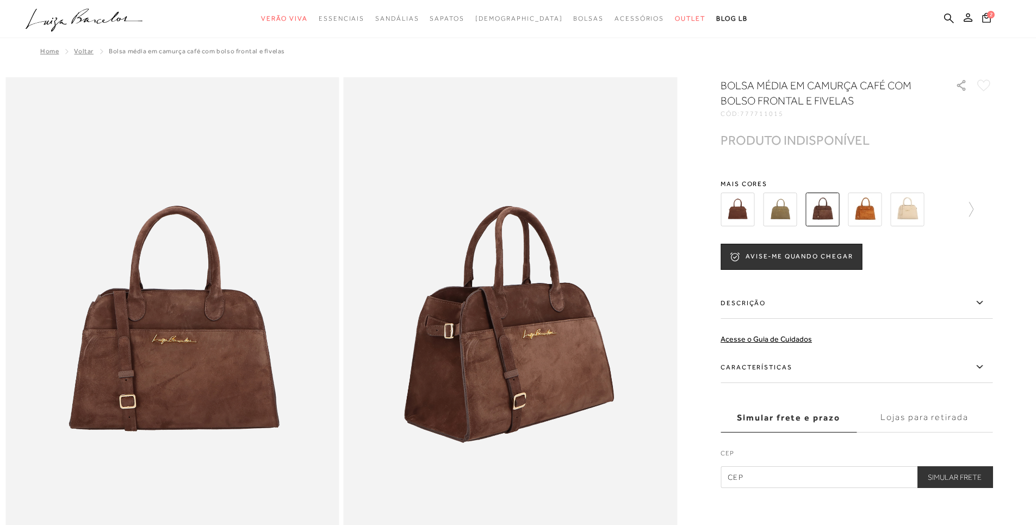
click at [873, 207] on img at bounding box center [865, 210] width 34 height 34
